Goal: Transaction & Acquisition: Book appointment/travel/reservation

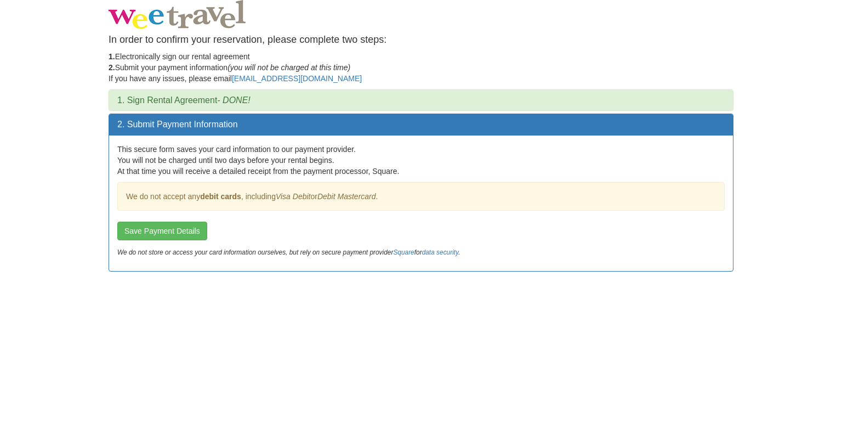
click at [196, 195] on div "We do not accept any debit cards , including Visa Debit or Debit Mastercard ." at bounding box center [421, 196] width 608 height 29
click at [269, 158] on p "This secure form saves your card information to our payment provider. You will …" at bounding box center [421, 160] width 608 height 33
click at [178, 236] on button "Save Payment Details" at bounding box center [162, 231] width 90 height 19
click at [60, 283] on body "In order to confirm your reservation, please complete two steps: 1. Electronica…" at bounding box center [421, 217] width 842 height 434
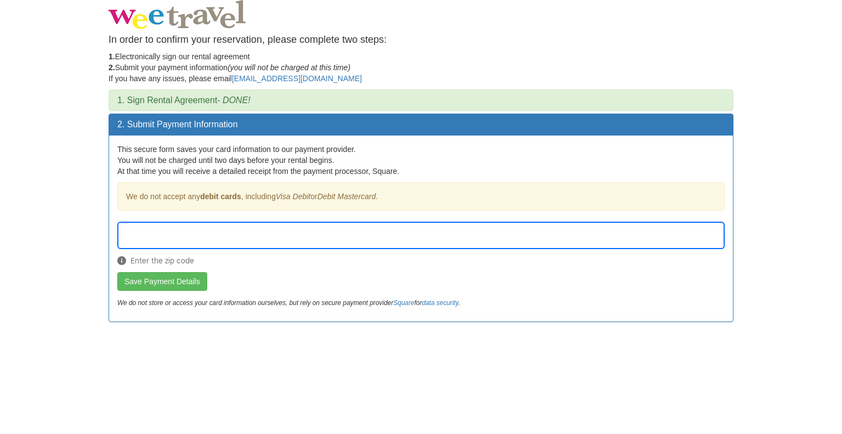
click at [331, 283] on form "Enter the zip code Save Payment Details" at bounding box center [421, 256] width 608 height 69
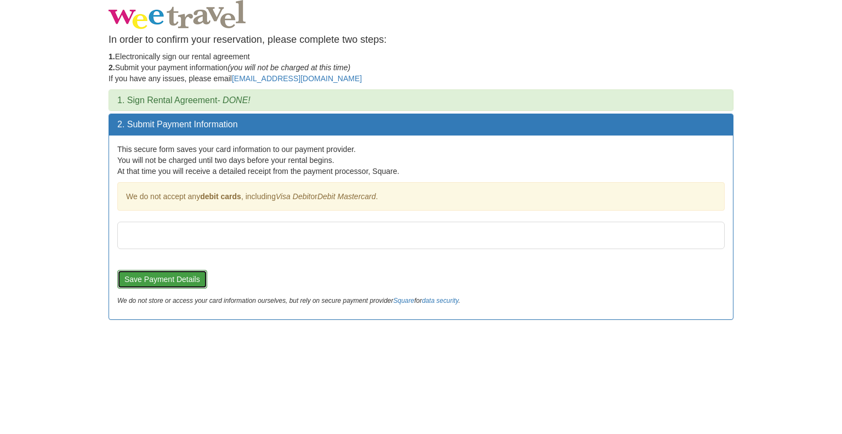
click at [187, 281] on button "Save Payment Details" at bounding box center [162, 279] width 90 height 19
